Goal: Information Seeking & Learning: Learn about a topic

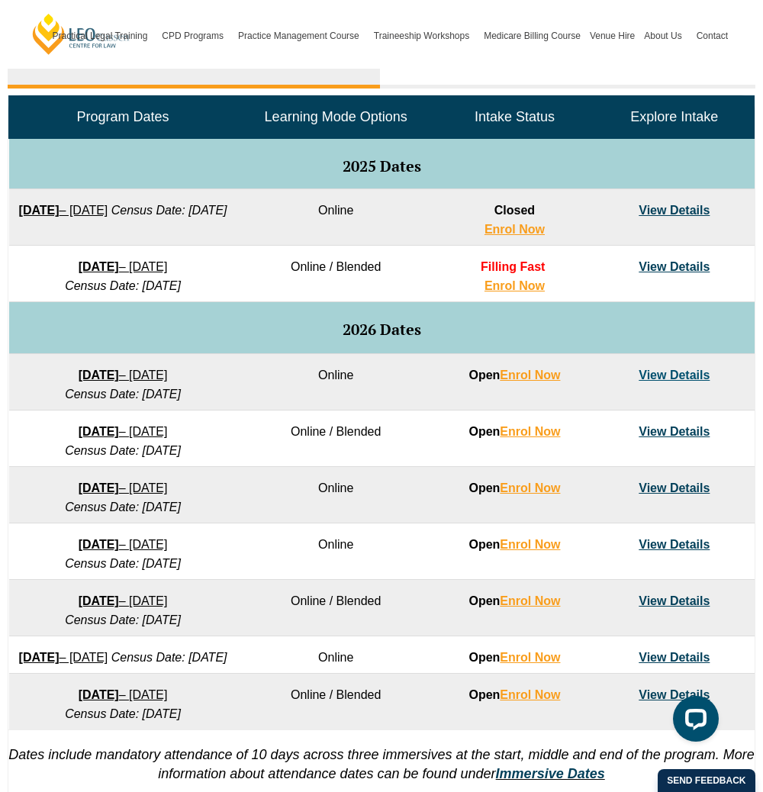
scroll to position [1001, 0]
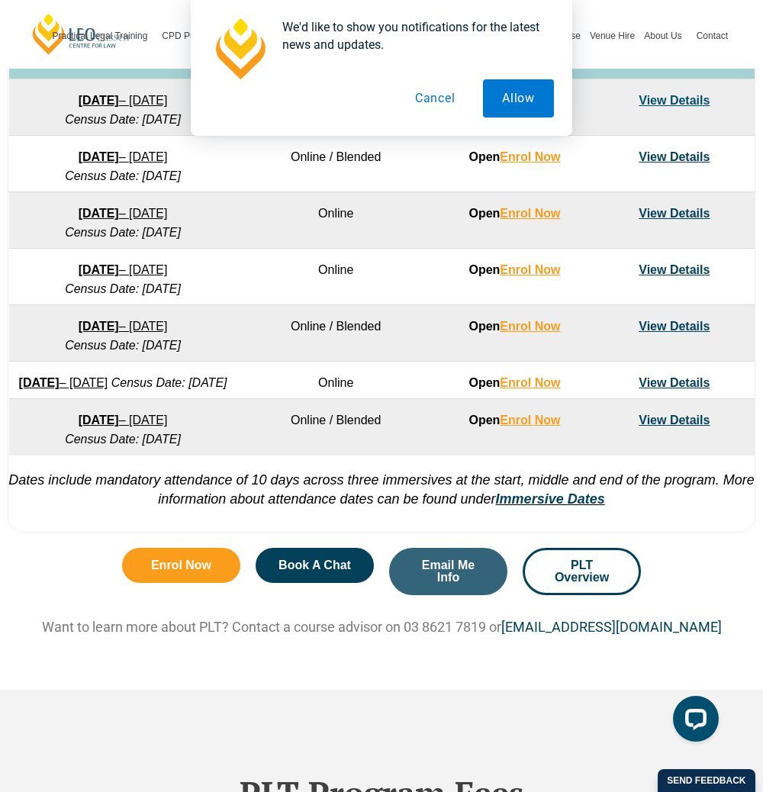
click at [422, 95] on button "Cancel" at bounding box center [435, 98] width 79 height 38
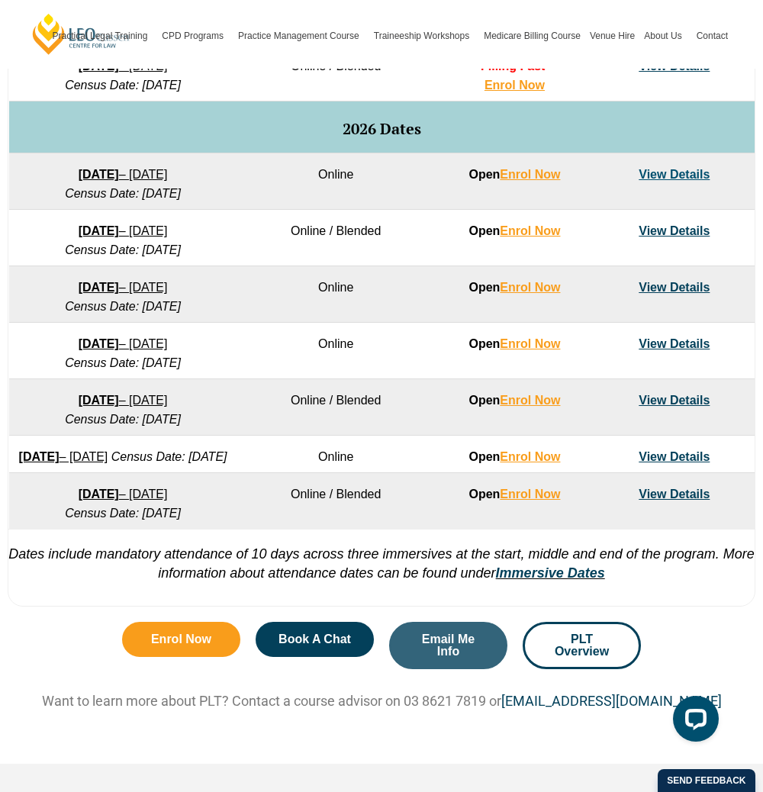
scroll to position [914, 0]
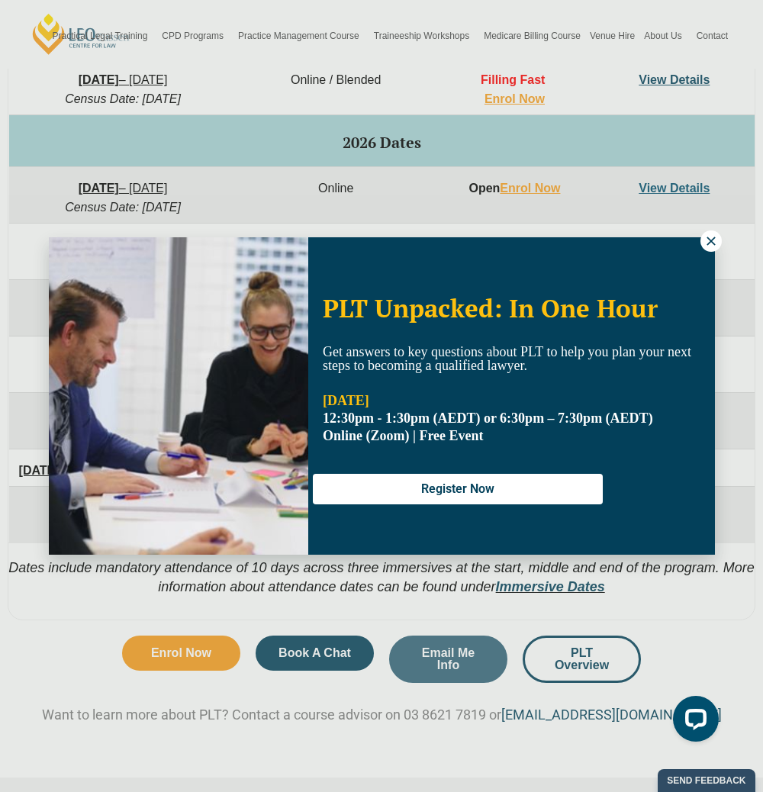
click at [715, 245] on icon at bounding box center [711, 241] width 14 height 14
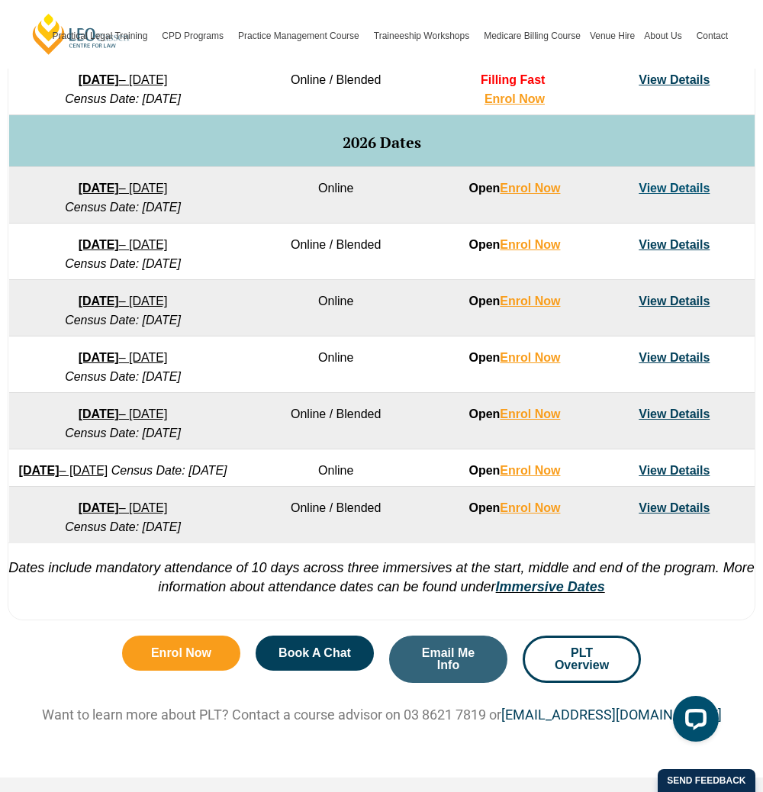
click at [670, 471] on link "View Details" at bounding box center [673, 470] width 71 height 13
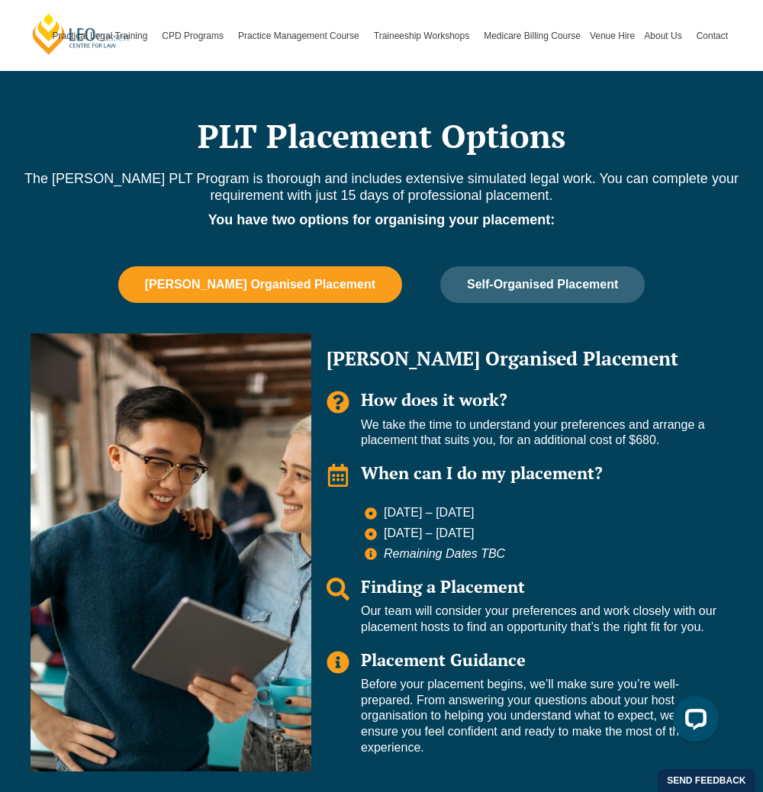
scroll to position [936, 0]
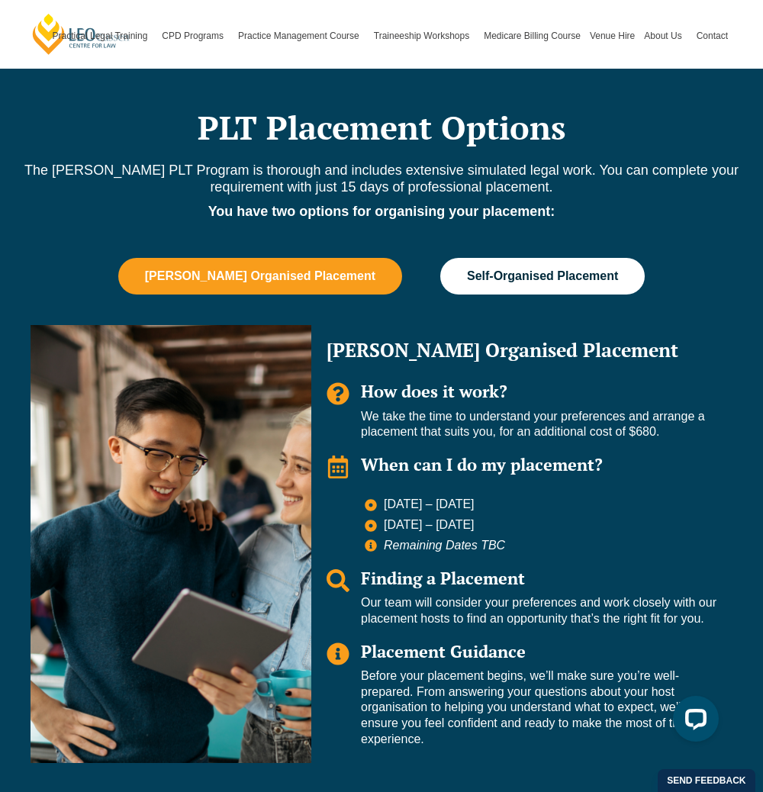
click at [562, 284] on button "Self-Organised Placement" at bounding box center [542, 276] width 204 height 37
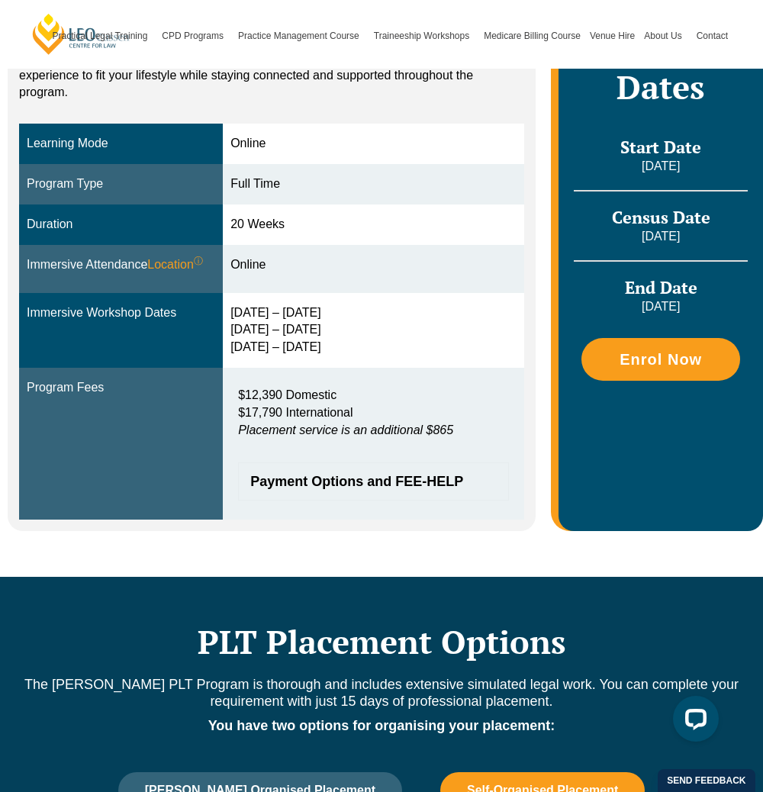
scroll to position [199, 0]
